Goal: Task Accomplishment & Management: Use online tool/utility

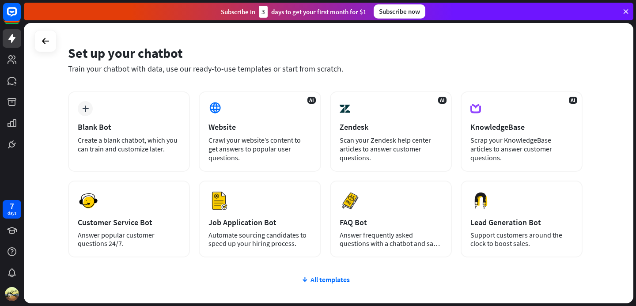
scroll to position [26, 0]
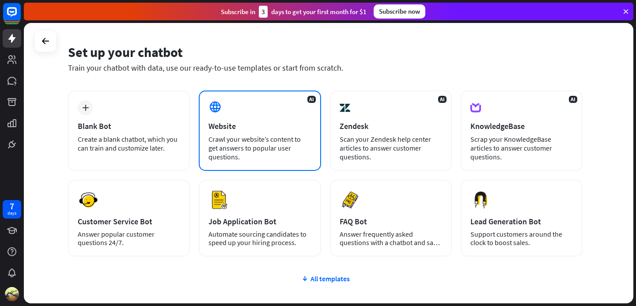
click at [277, 156] on div "AI Website Crawl your website’s content to get answers to popular user question…" at bounding box center [260, 131] width 122 height 80
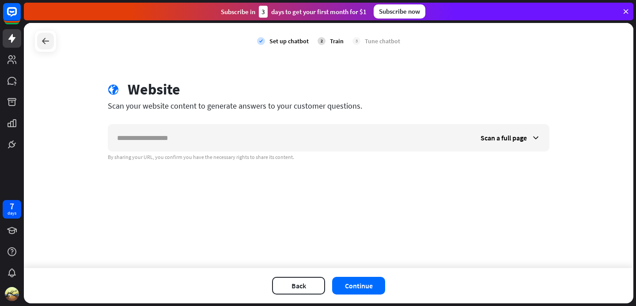
click at [47, 46] on icon at bounding box center [45, 41] width 11 height 11
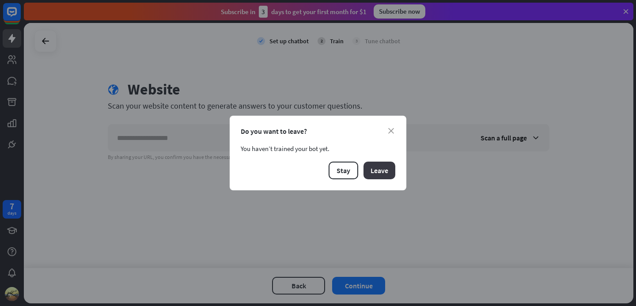
click at [381, 167] on button "Leave" at bounding box center [380, 171] width 32 height 18
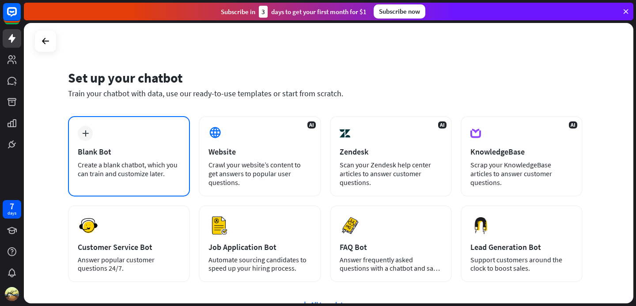
click at [123, 151] on div "Blank Bot" at bounding box center [129, 152] width 103 height 10
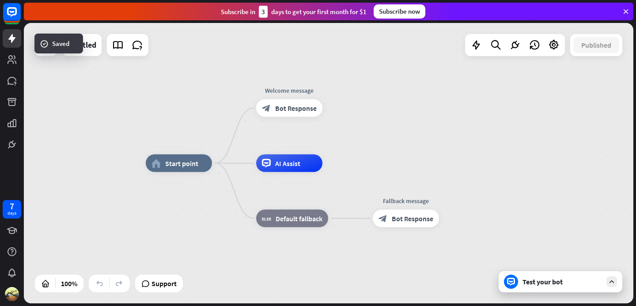
click at [614, 286] on div at bounding box center [612, 282] width 11 height 11
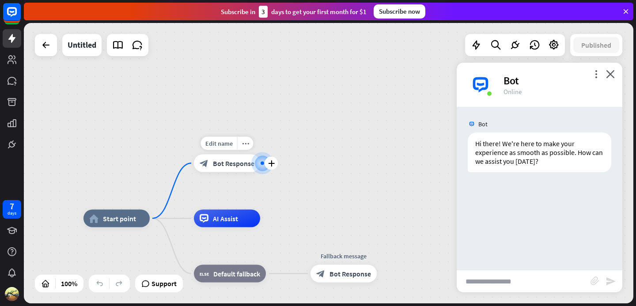
click at [262, 162] on div at bounding box center [263, 164] width 4 height 4
click at [271, 162] on icon "plus" at bounding box center [271, 163] width 7 height 6
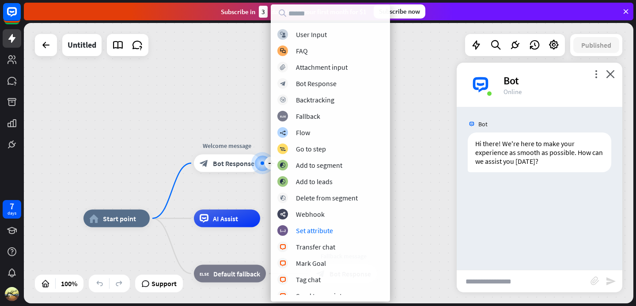
click at [133, 140] on div "home_2 Start point plus Welcome message block_bot_response Bot Response AI Assi…" at bounding box center [329, 163] width 610 height 281
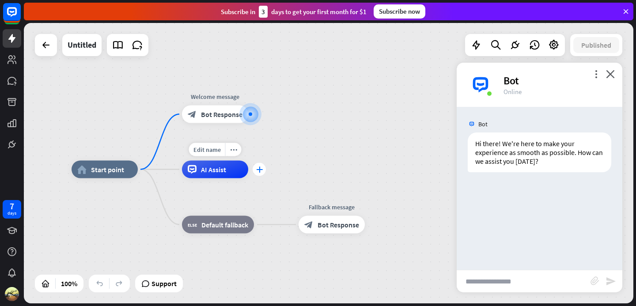
click at [255, 170] on div "plus" at bounding box center [259, 169] width 13 height 13
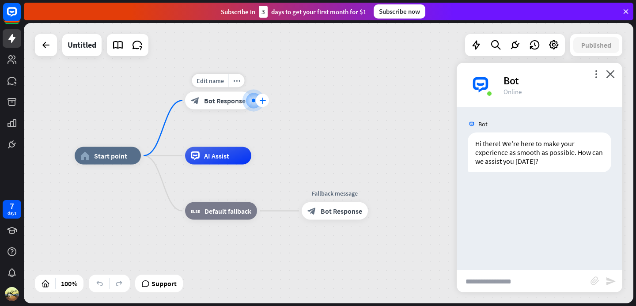
click at [260, 101] on icon "plus" at bounding box center [262, 101] width 7 height 6
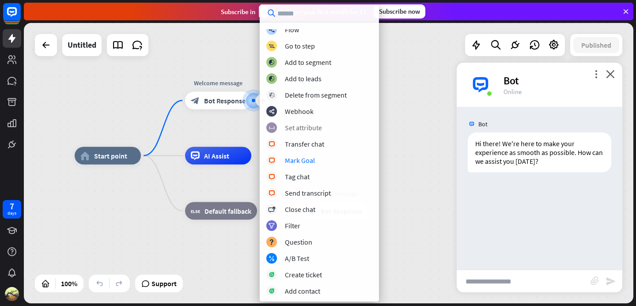
scroll to position [119, 0]
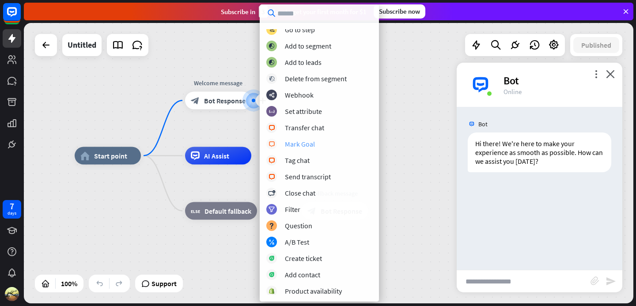
click at [320, 146] on div "block_livechat Mark Goal" at bounding box center [319, 144] width 106 height 11
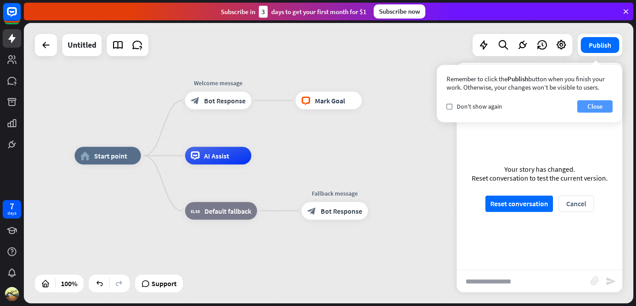
click at [607, 106] on button "Close" at bounding box center [594, 106] width 35 height 12
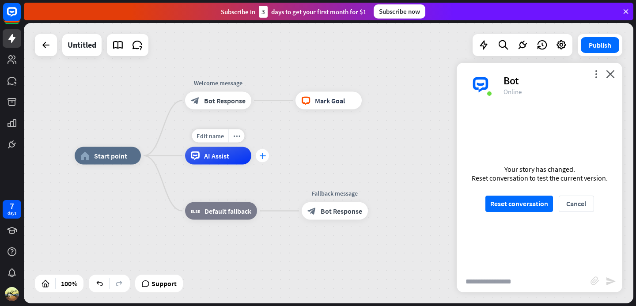
click at [261, 160] on div "plus" at bounding box center [262, 155] width 13 height 13
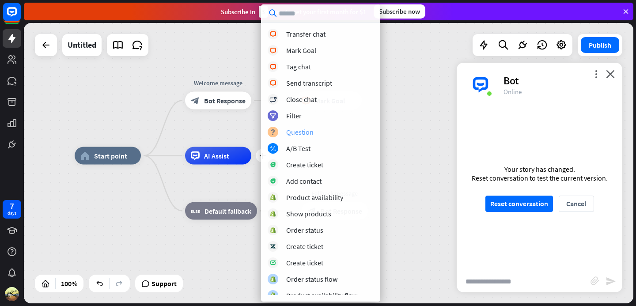
scroll to position [170, 0]
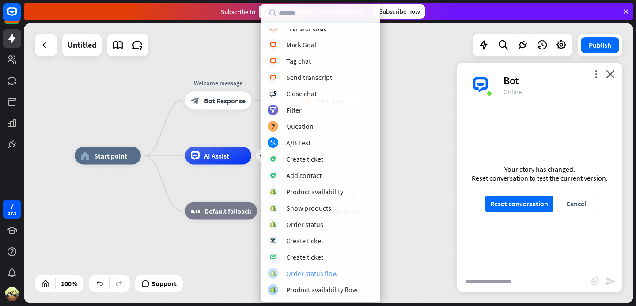
click at [327, 277] on div "Order status flow" at bounding box center [311, 273] width 51 height 9
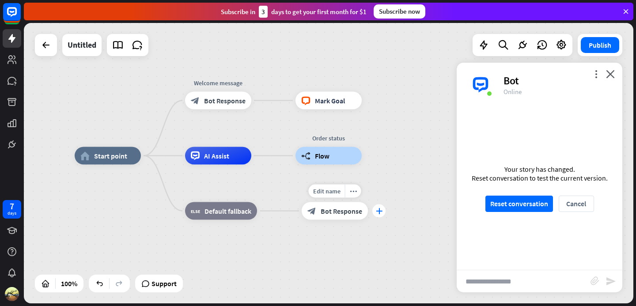
click at [373, 212] on div "plus" at bounding box center [378, 211] width 13 height 13
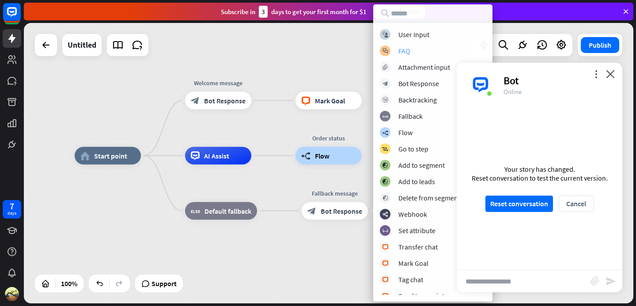
click at [420, 54] on div "block_faq FAQ" at bounding box center [433, 51] width 106 height 11
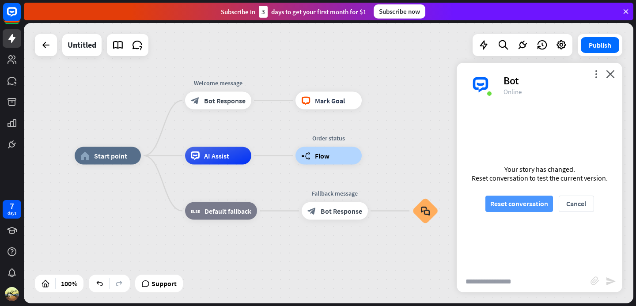
click at [514, 208] on button "Reset conversation" at bounding box center [520, 204] width 68 height 16
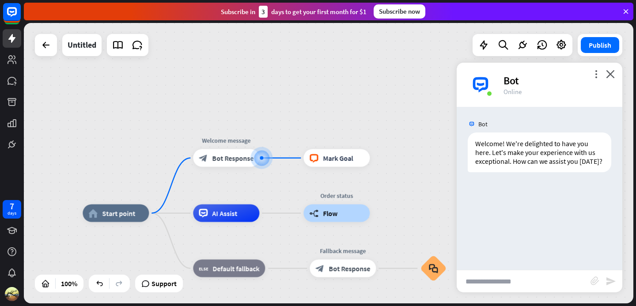
click at [523, 285] on input "text" at bounding box center [524, 281] width 134 height 22
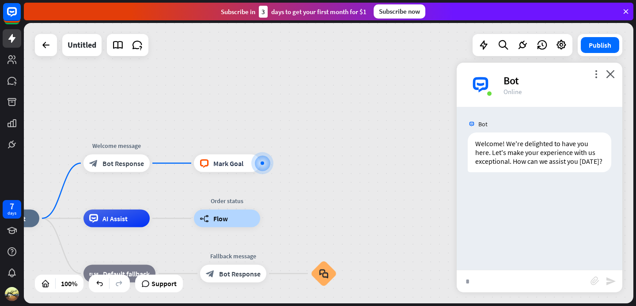
type input "**"
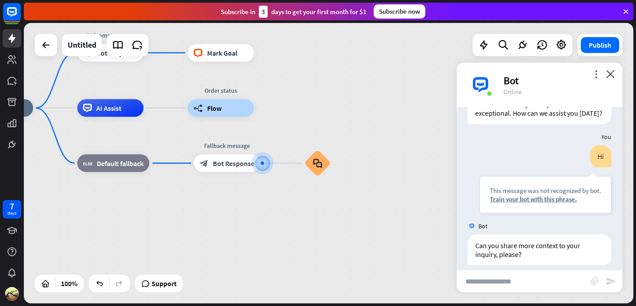
scroll to position [57, 0]
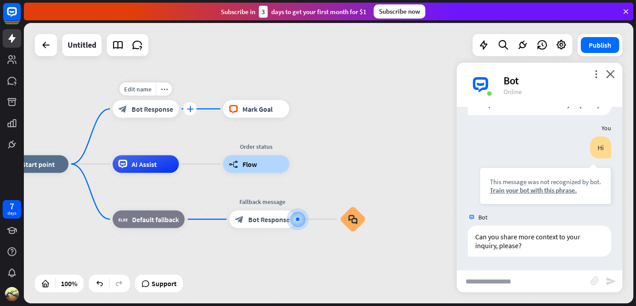
click at [190, 110] on icon "plus" at bounding box center [190, 109] width 7 height 6
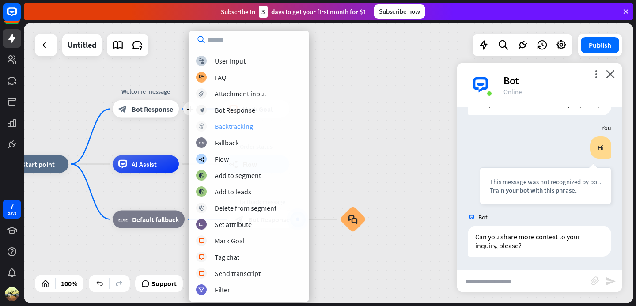
click at [259, 126] on div "block_backtracking Backtracking" at bounding box center [249, 126] width 106 height 11
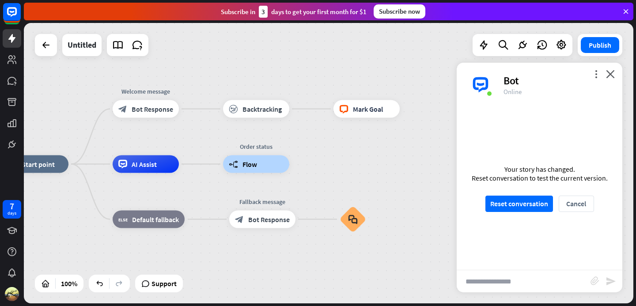
click at [496, 280] on input "text" at bounding box center [524, 281] width 134 height 22
click at [513, 210] on button "Reset conversation" at bounding box center [520, 204] width 68 height 16
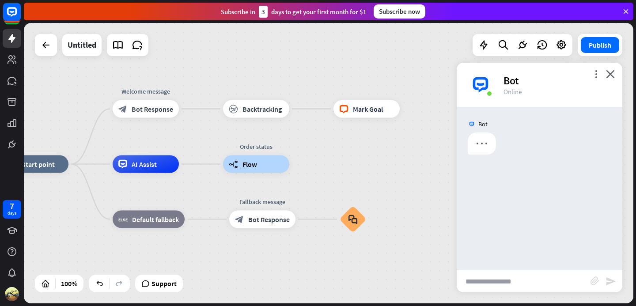
click at [509, 285] on input "text" at bounding box center [524, 281] width 134 height 22
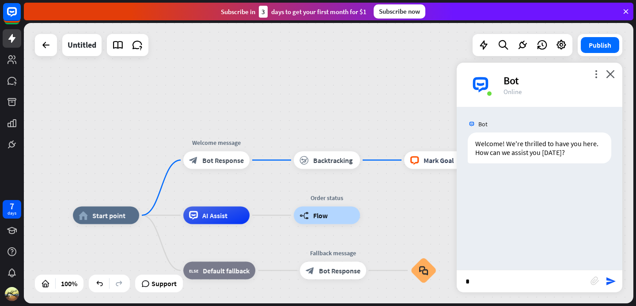
type input "**"
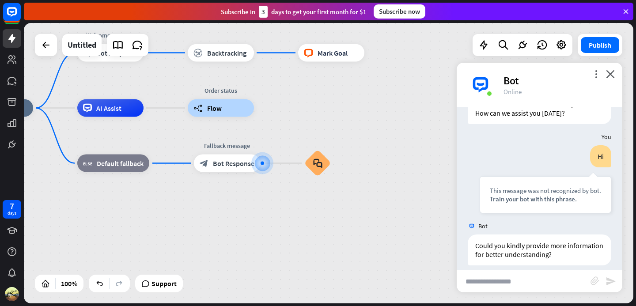
scroll to position [48, 0]
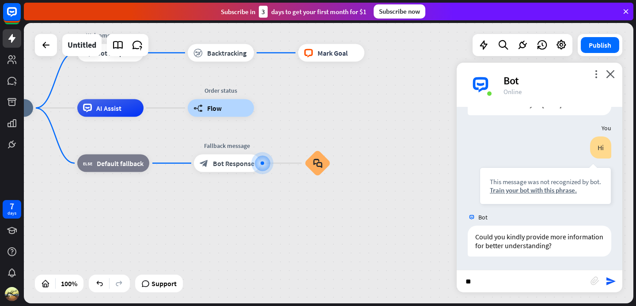
type input "*"
type input "**********"
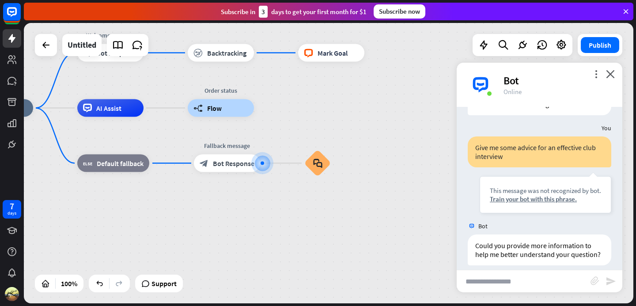
scroll to position [198, 0]
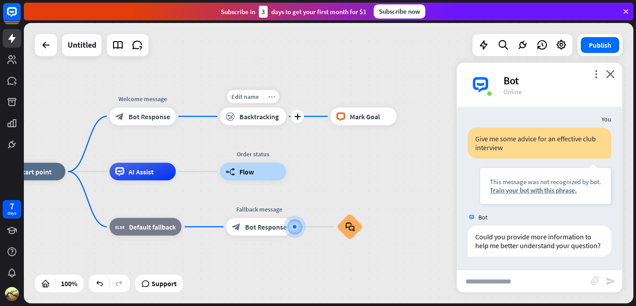
click at [274, 97] on icon "more_horiz" at bounding box center [271, 96] width 7 height 7
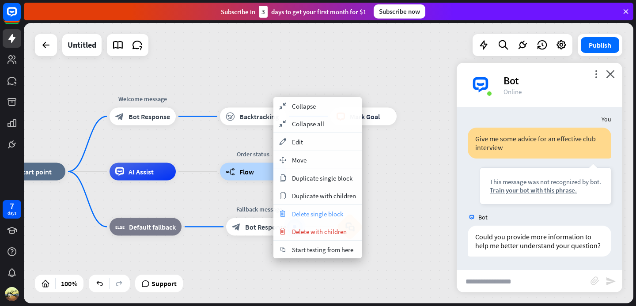
click at [315, 212] on span "Delete single block" at bounding box center [317, 214] width 51 height 8
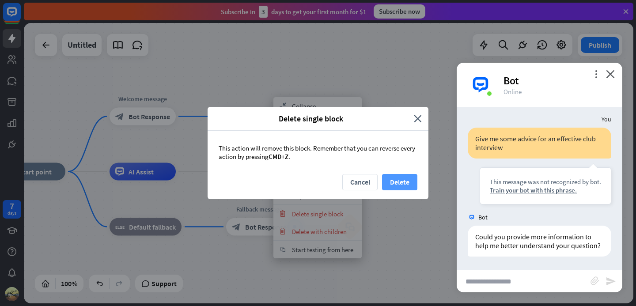
click at [391, 181] on button "Delete" at bounding box center [399, 182] width 35 height 16
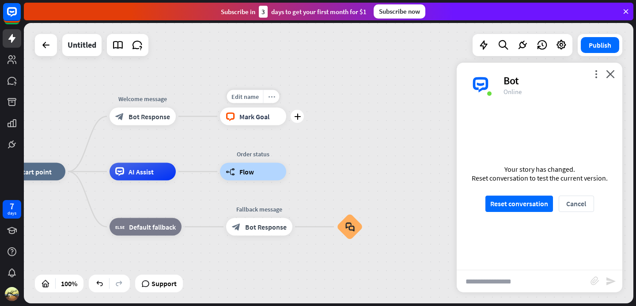
click at [272, 96] on icon "more_horiz" at bounding box center [271, 96] width 7 height 7
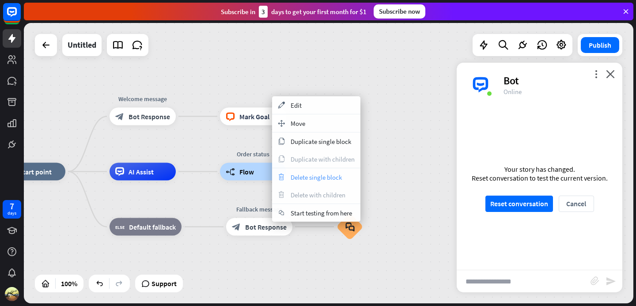
click at [312, 173] on span "Delete single block" at bounding box center [316, 177] width 51 height 8
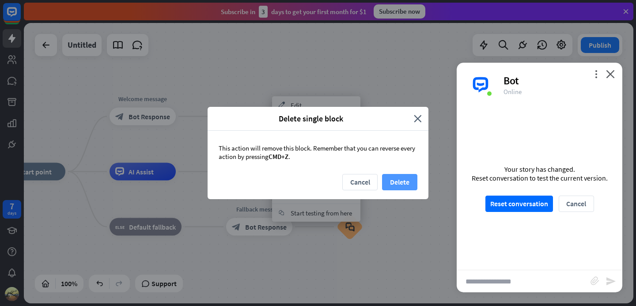
click at [394, 183] on button "Delete" at bounding box center [399, 182] width 35 height 16
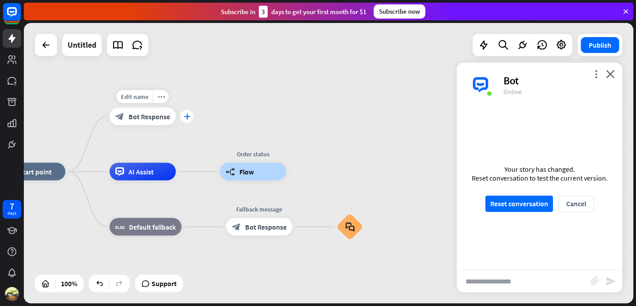
click at [189, 118] on icon "plus" at bounding box center [187, 117] width 7 height 6
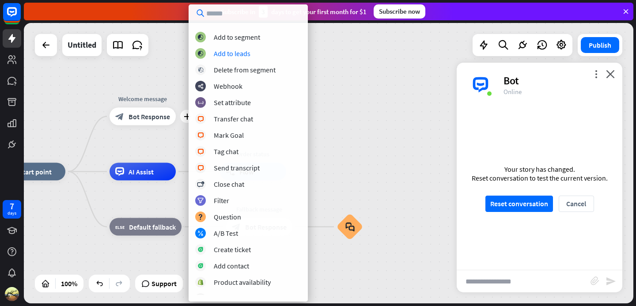
scroll to position [139, 0]
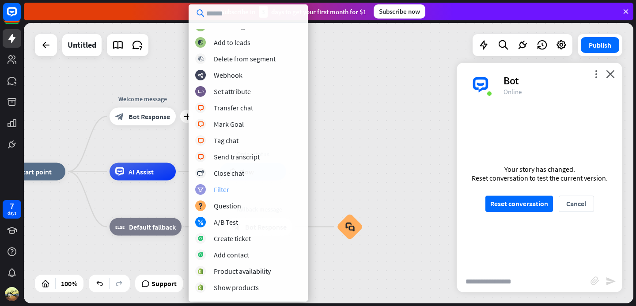
click at [248, 194] on div "filter Filter" at bounding box center [248, 189] width 106 height 11
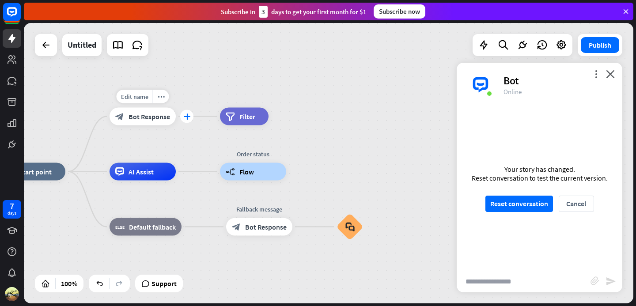
click at [185, 117] on icon "plus" at bounding box center [187, 117] width 7 height 6
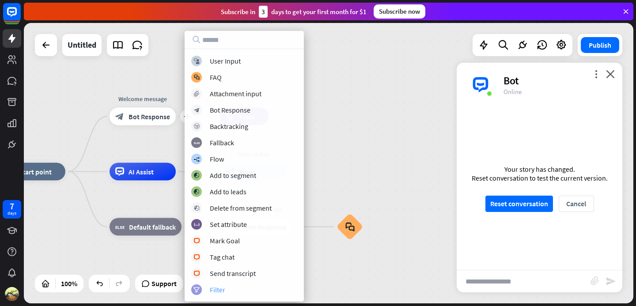
click at [222, 289] on div "Filter" at bounding box center [217, 289] width 15 height 9
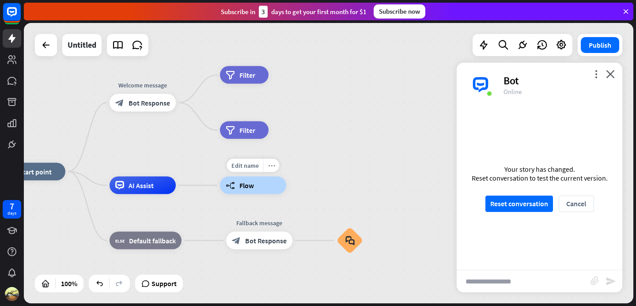
click at [275, 167] on div "more_horiz" at bounding box center [271, 165] width 16 height 13
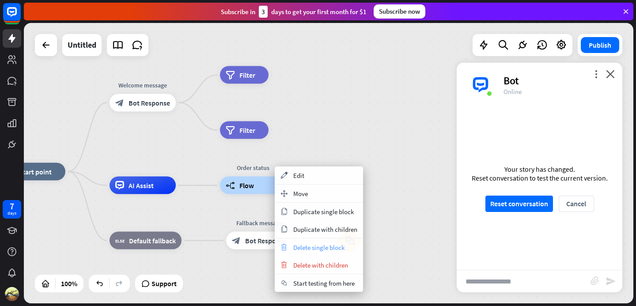
click at [313, 253] on div "trash Delete single block" at bounding box center [319, 248] width 88 height 18
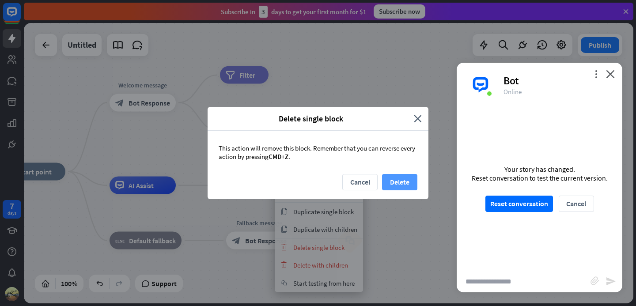
click at [397, 182] on button "Delete" at bounding box center [399, 182] width 35 height 16
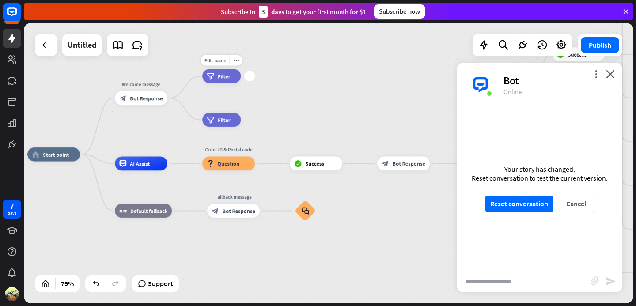
click at [252, 77] on icon "plus" at bounding box center [249, 76] width 5 height 5
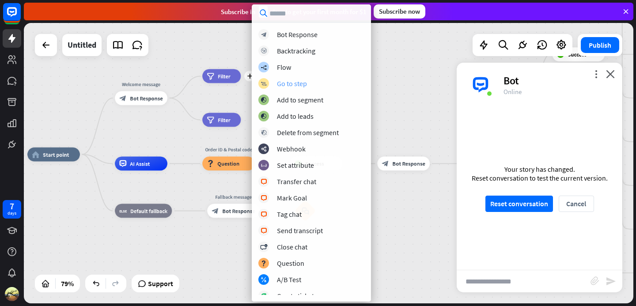
click at [268, 82] on div "block_goto" at bounding box center [263, 83] width 11 height 11
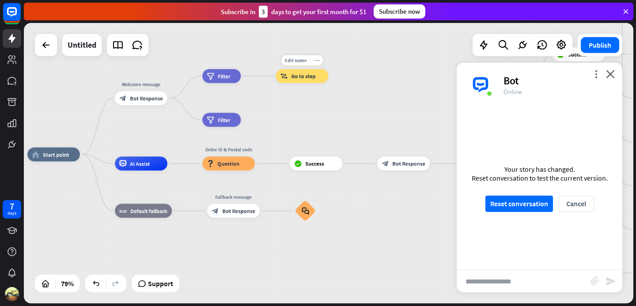
click at [317, 62] on icon "more_horiz" at bounding box center [317, 60] width 6 height 5
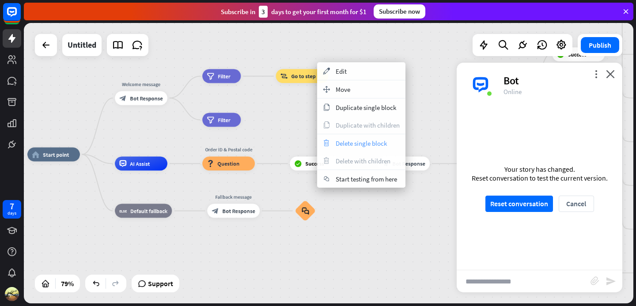
click at [355, 138] on div "trash Delete single block" at bounding box center [361, 143] width 88 height 18
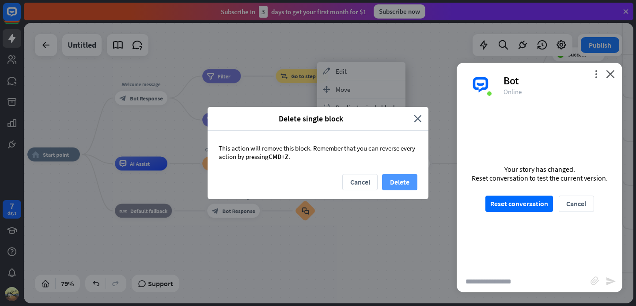
click at [400, 183] on button "Delete" at bounding box center [399, 182] width 35 height 16
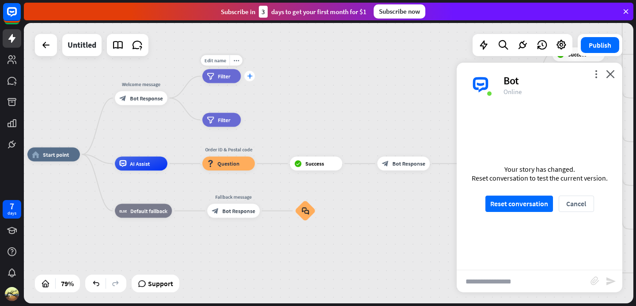
click at [249, 75] on icon "plus" at bounding box center [249, 76] width 5 height 5
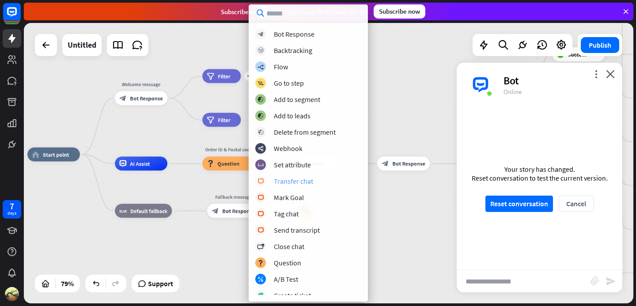
scroll to position [0, 0]
click at [289, 33] on div "Bot Response" at bounding box center [294, 34] width 41 height 9
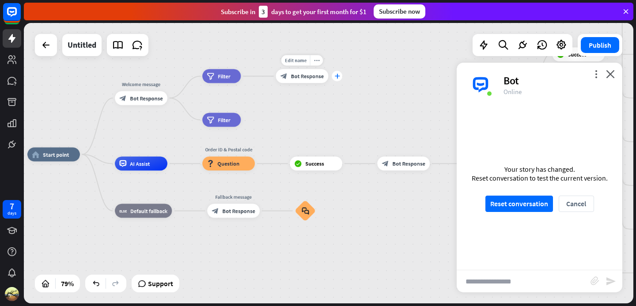
click at [340, 78] on div "plus" at bounding box center [337, 76] width 11 height 11
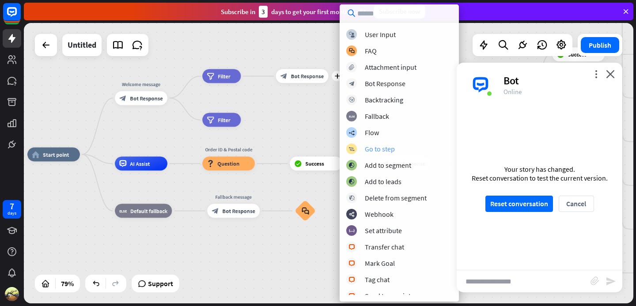
click at [406, 146] on div "block_goto Go to step" at bounding box center [399, 149] width 106 height 11
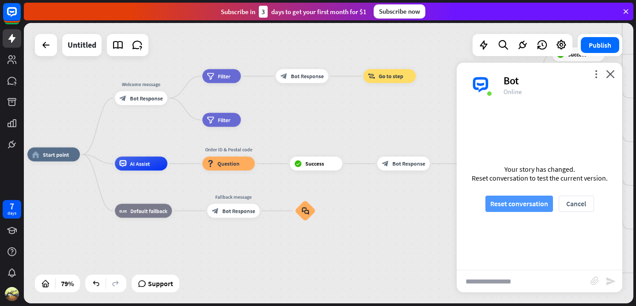
click at [526, 200] on button "Reset conversation" at bounding box center [520, 204] width 68 height 16
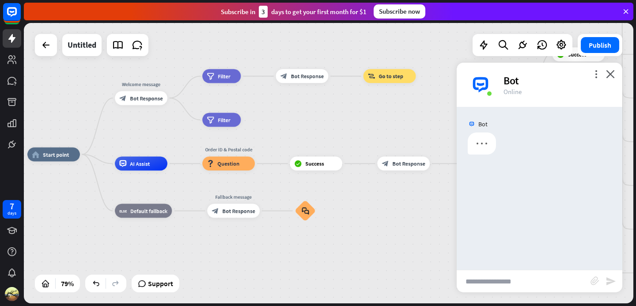
click at [524, 282] on input "text" at bounding box center [524, 281] width 134 height 22
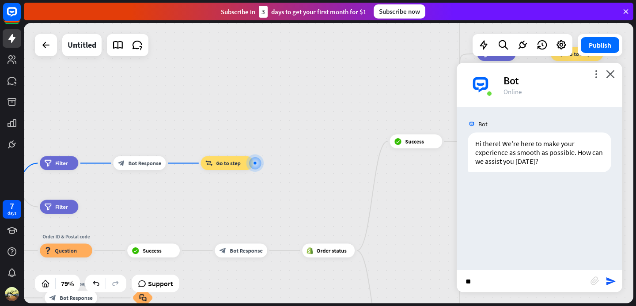
type input "*"
type input "**********"
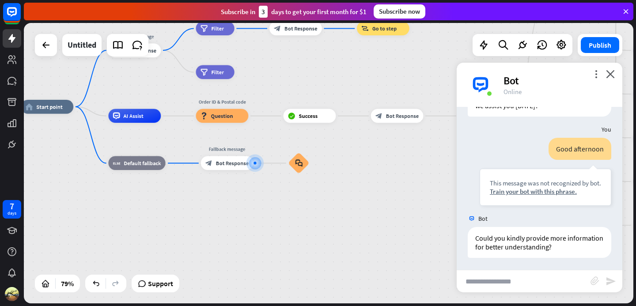
scroll to position [57, 0]
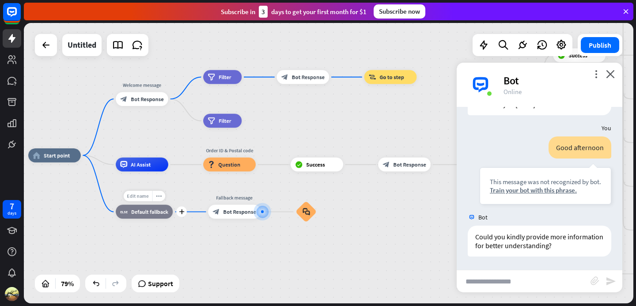
click at [141, 195] on span "Edit name" at bounding box center [138, 196] width 22 height 6
click at [184, 234] on div "home_2 Start point Welcome message block_bot_response Bot Response filter Filte…" at bounding box center [269, 267] width 483 height 222
click at [237, 64] on div "more_horiz" at bounding box center [237, 61] width 13 height 11
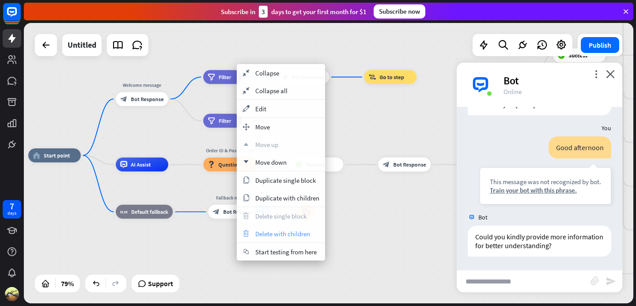
click at [288, 233] on span "Delete with children" at bounding box center [282, 234] width 55 height 8
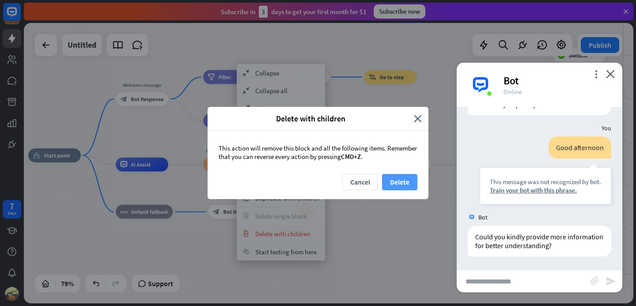
click at [399, 182] on button "Delete" at bounding box center [399, 182] width 35 height 16
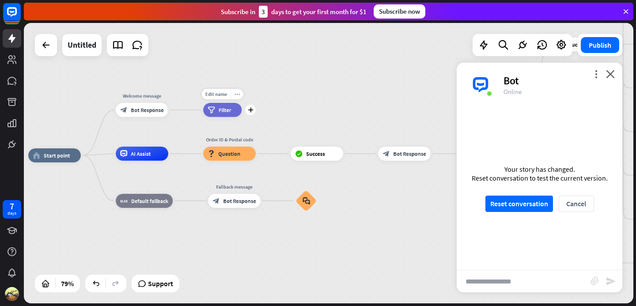
click at [235, 95] on icon "more_horiz" at bounding box center [237, 93] width 6 height 5
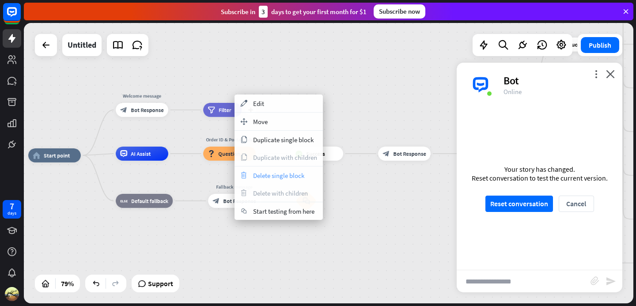
click at [300, 179] on span "Delete single block" at bounding box center [278, 175] width 51 height 8
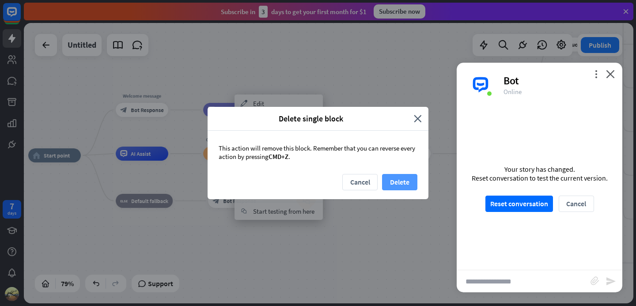
click at [414, 178] on button "Delete" at bounding box center [399, 182] width 35 height 16
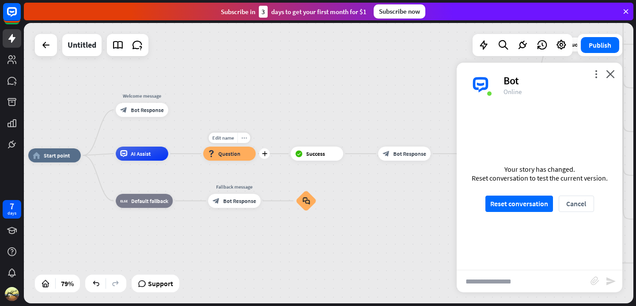
click at [244, 139] on icon "more_horiz" at bounding box center [244, 137] width 6 height 5
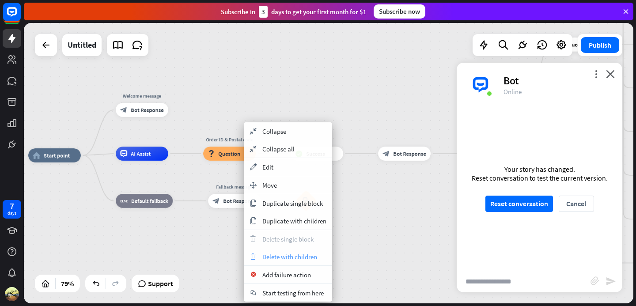
click at [293, 256] on span "Delete with children" at bounding box center [289, 257] width 55 height 8
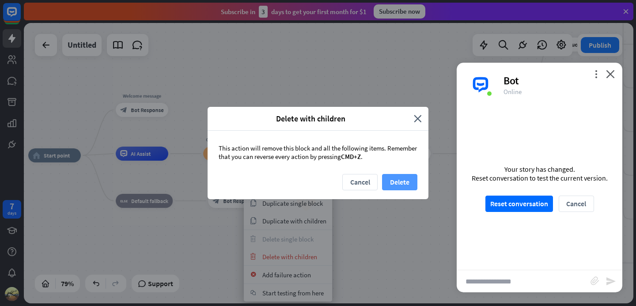
click at [403, 182] on button "Delete" at bounding box center [399, 182] width 35 height 16
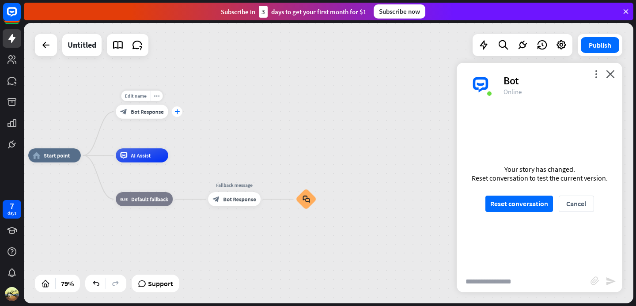
click at [176, 114] on icon "plus" at bounding box center [177, 111] width 5 height 5
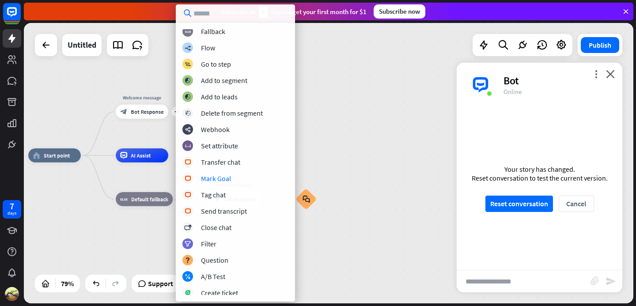
scroll to position [0, 0]
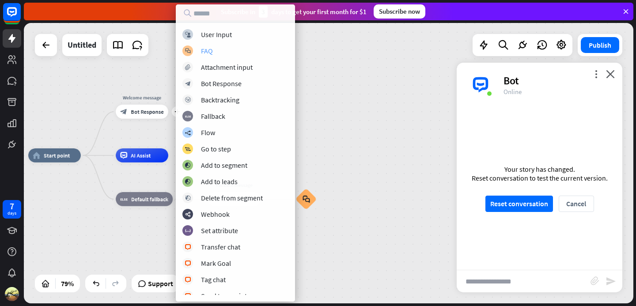
click at [218, 51] on div "block_faq FAQ" at bounding box center [235, 51] width 106 height 11
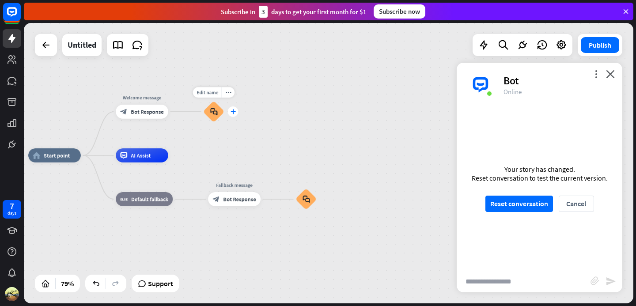
click at [232, 116] on div "plus" at bounding box center [233, 111] width 11 height 11
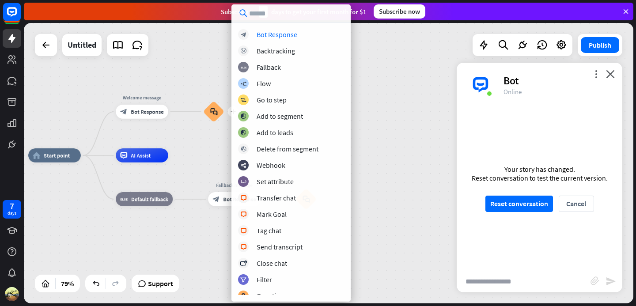
click at [211, 158] on div "home_2 Start point Welcome message block_bot_response Bot Response Edit name mo…" at bounding box center [269, 267] width 483 height 222
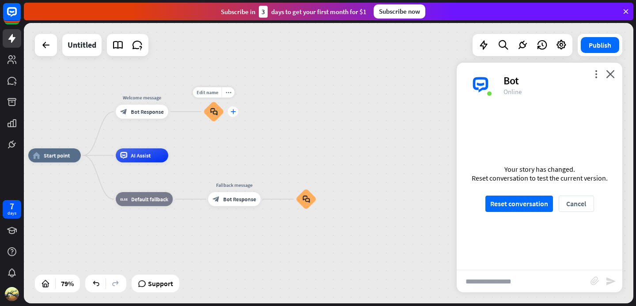
click at [235, 111] on icon "plus" at bounding box center [233, 111] width 5 height 5
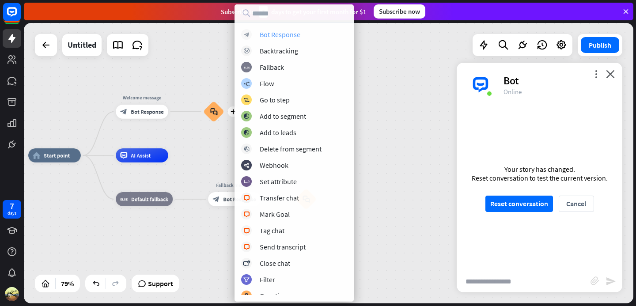
click at [291, 34] on div "Bot Response" at bounding box center [280, 34] width 41 height 9
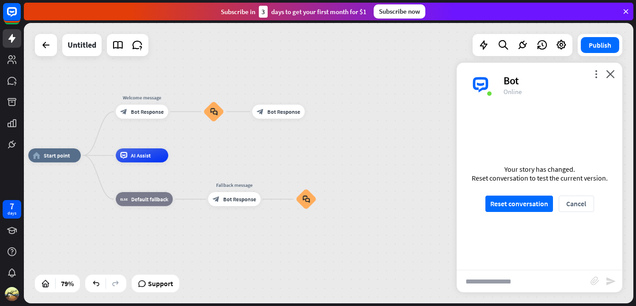
click at [506, 278] on input "text" at bounding box center [524, 281] width 134 height 22
type input "**"
click at [499, 203] on button "Reset conversation" at bounding box center [520, 204] width 68 height 16
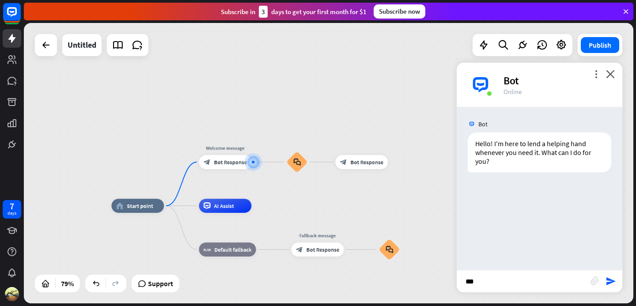
click at [477, 283] on input "**" at bounding box center [524, 281] width 134 height 22
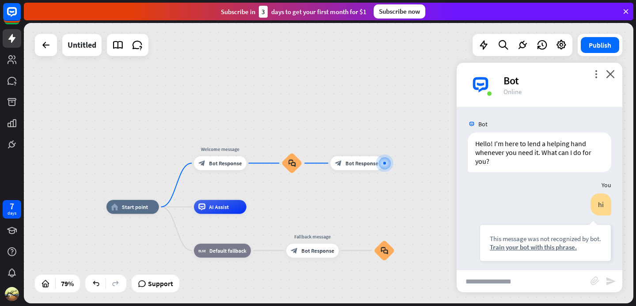
scroll to position [5, 0]
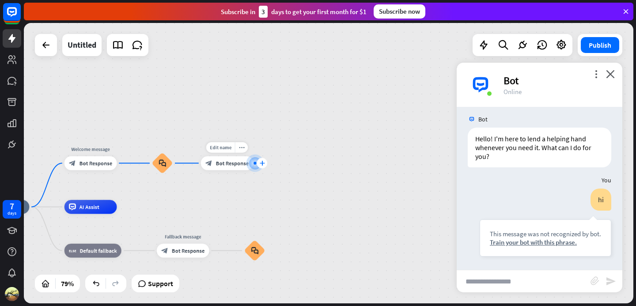
click at [259, 167] on div "plus" at bounding box center [262, 163] width 11 height 11
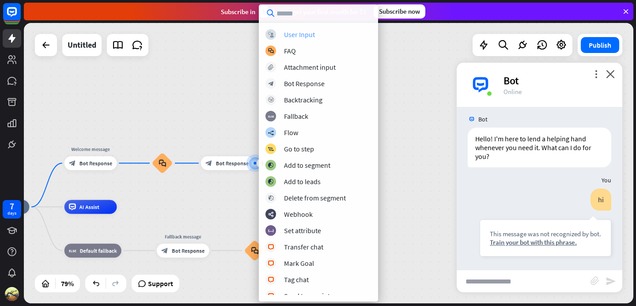
click at [290, 34] on div "User Input" at bounding box center [299, 34] width 31 height 9
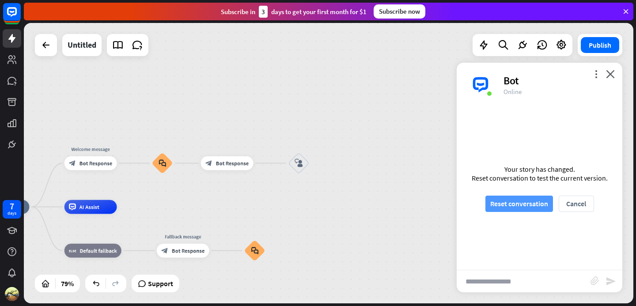
click at [536, 204] on button "Reset conversation" at bounding box center [520, 204] width 68 height 16
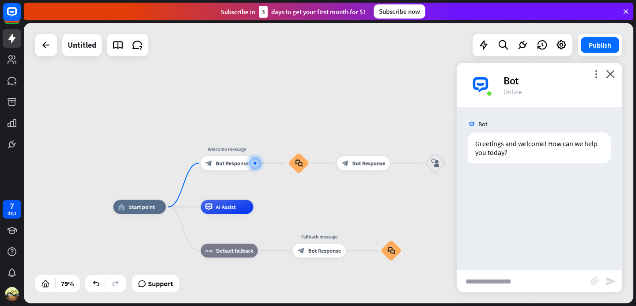
click at [510, 279] on input "text" at bounding box center [524, 281] width 134 height 22
type input "**"
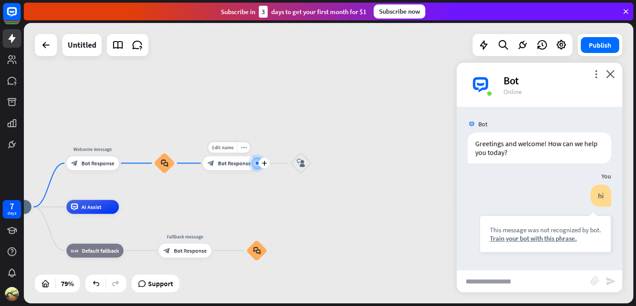
click at [259, 170] on div at bounding box center [257, 163] width 14 height 14
click at [255, 163] on div at bounding box center [257, 163] width 17 height 17
click at [257, 167] on div at bounding box center [257, 163] width 15 height 15
click at [262, 163] on icon "plus" at bounding box center [264, 163] width 5 height 5
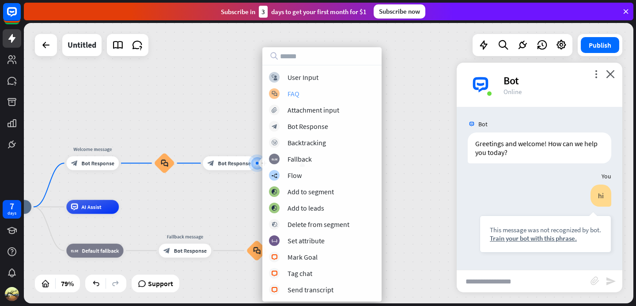
click at [298, 96] on div "FAQ" at bounding box center [294, 93] width 12 height 9
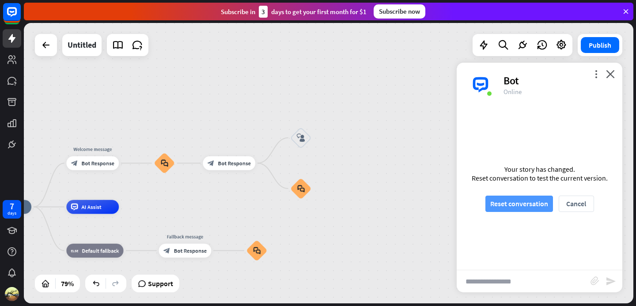
click at [504, 207] on button "Reset conversation" at bounding box center [520, 204] width 68 height 16
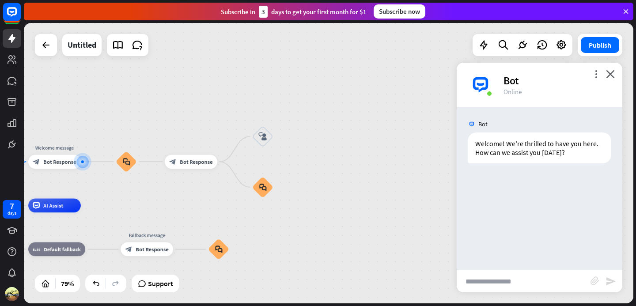
click at [505, 276] on input "text" at bounding box center [524, 281] width 134 height 22
type input "**********"
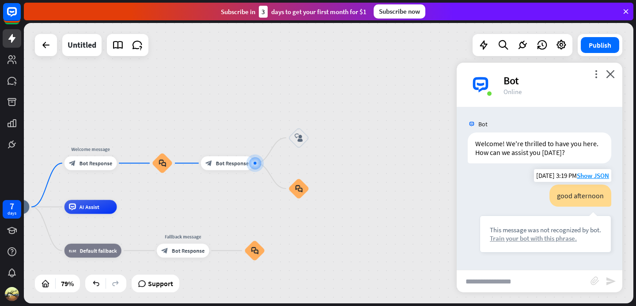
click at [558, 240] on div "Train your bot with this phrase." at bounding box center [545, 238] width 111 height 8
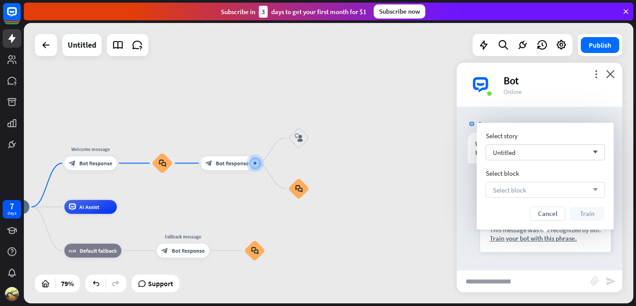
click at [548, 188] on div "Select block arrow_down" at bounding box center [545, 190] width 119 height 16
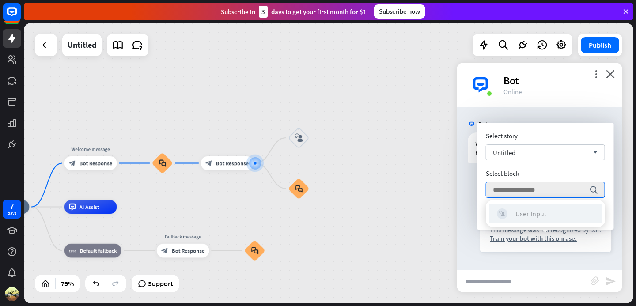
click at [553, 217] on div "block_user_input User Input" at bounding box center [545, 214] width 97 height 11
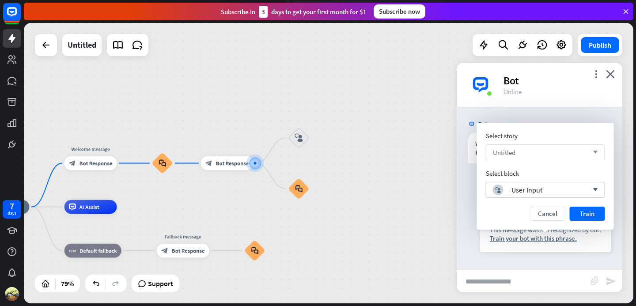
click at [552, 153] on div "Untitled arrow_down" at bounding box center [545, 152] width 119 height 16
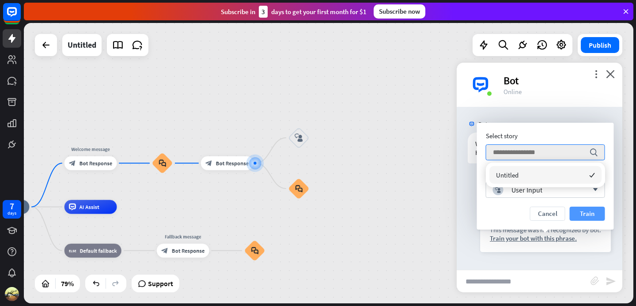
click at [592, 214] on button "Train" at bounding box center [587, 214] width 35 height 14
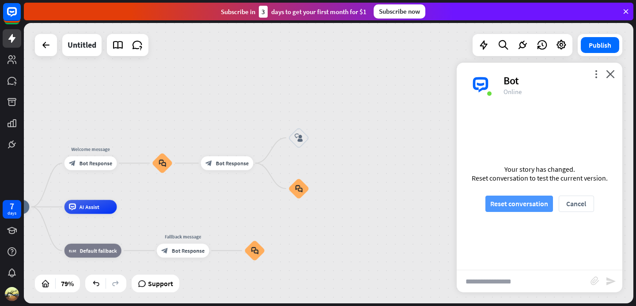
click at [519, 207] on button "Reset conversation" at bounding box center [520, 204] width 68 height 16
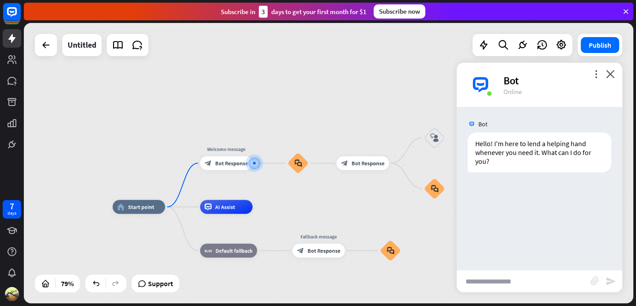
click at [522, 276] on input "text" at bounding box center [524, 281] width 134 height 22
type input "**"
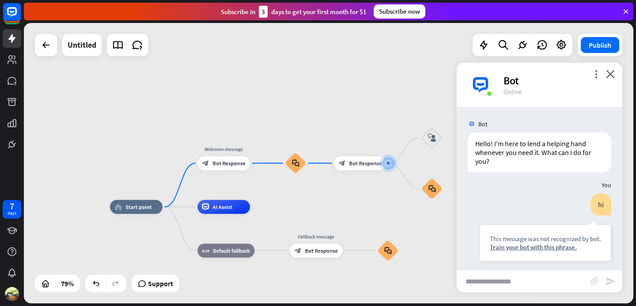
scroll to position [5, 0]
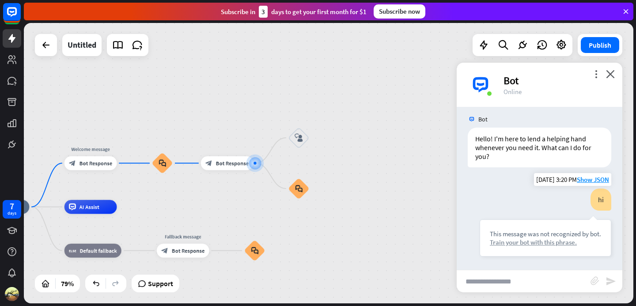
click at [504, 241] on div "Train your bot with this phrase." at bounding box center [545, 242] width 111 height 8
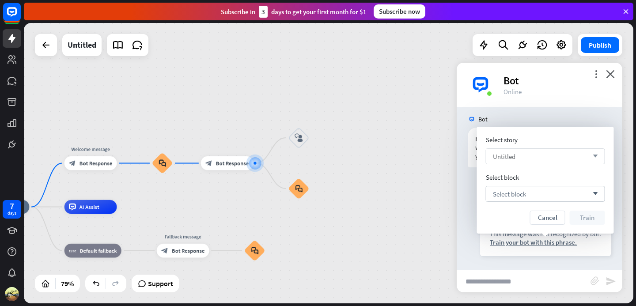
click at [504, 150] on div "Untitled arrow_down" at bounding box center [545, 156] width 119 height 16
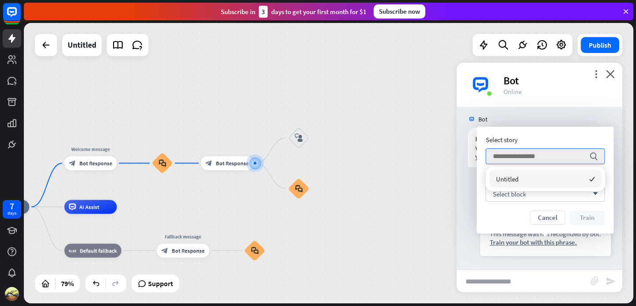
click at [409, 186] on div "home_2 Start point Welcome message block_bot_response Bot Response block_faq bl…" at bounding box center [329, 163] width 610 height 281
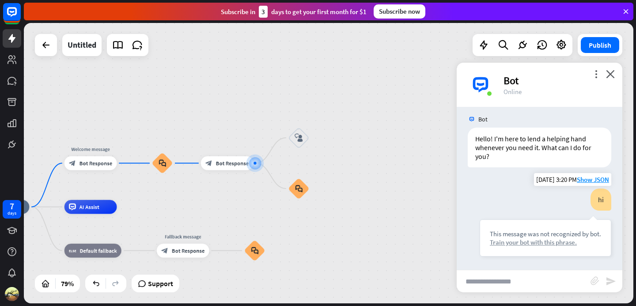
click at [523, 241] on div "Train your bot with this phrase." at bounding box center [545, 242] width 111 height 8
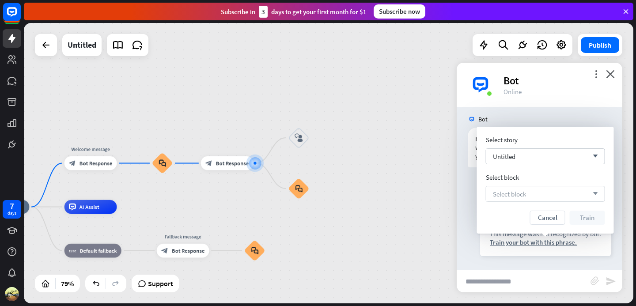
click at [524, 199] on div "Select block arrow_down" at bounding box center [545, 194] width 119 height 16
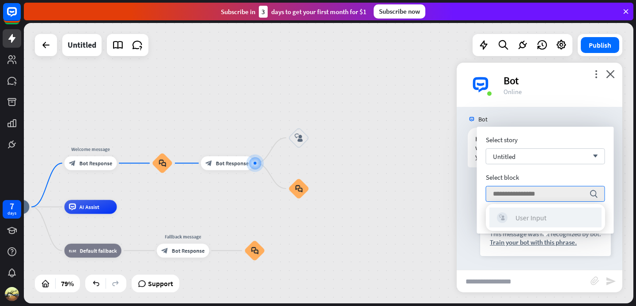
click at [527, 215] on div "User Input" at bounding box center [531, 217] width 31 height 9
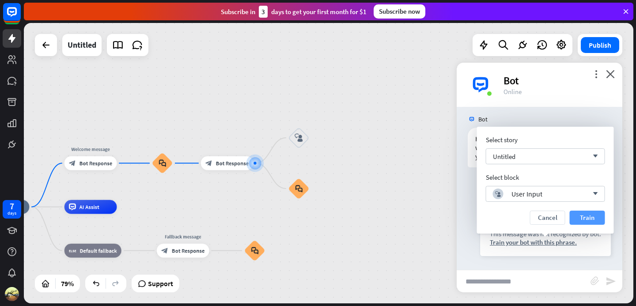
click at [576, 217] on button "Train" at bounding box center [587, 218] width 35 height 14
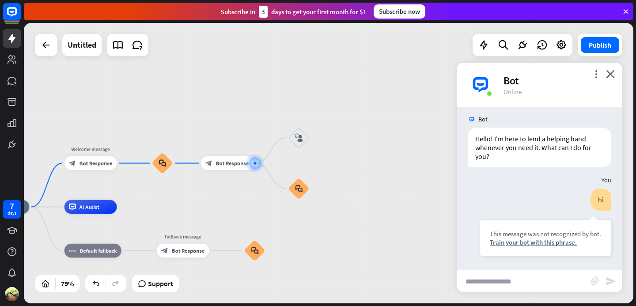
scroll to position [0, 0]
